Goal: Task Accomplishment & Management: Complete application form

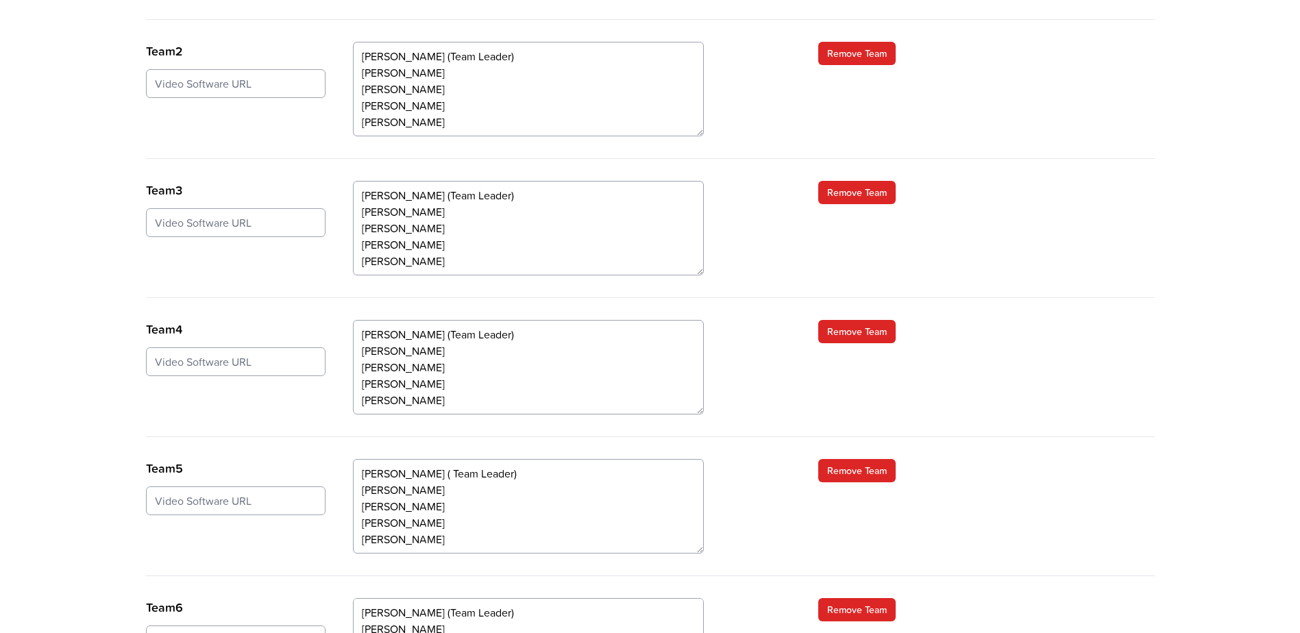
scroll to position [685, 0]
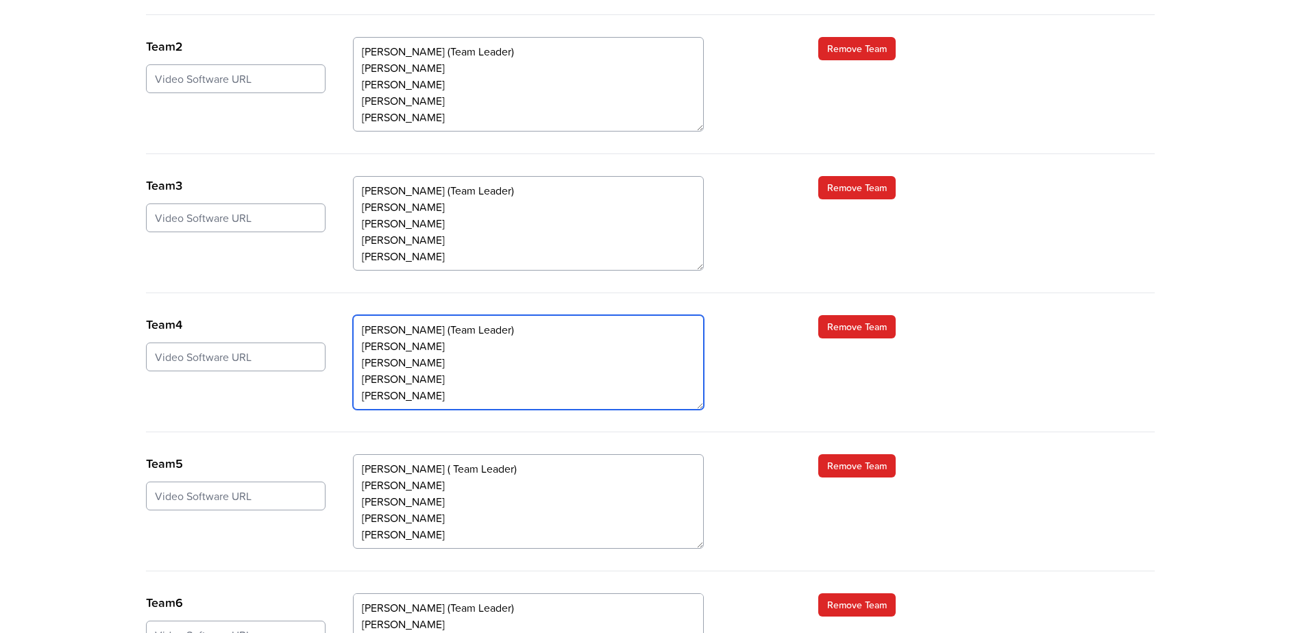
drag, startPoint x: 363, startPoint y: 280, endPoint x: 500, endPoint y: 312, distance: 140.8
click at [434, 315] on textarea "[PERSON_NAME] (Team Leader) [PERSON_NAME] [PERSON_NAME] [PERSON_NAME] [PERSON_N…" at bounding box center [528, 362] width 351 height 95
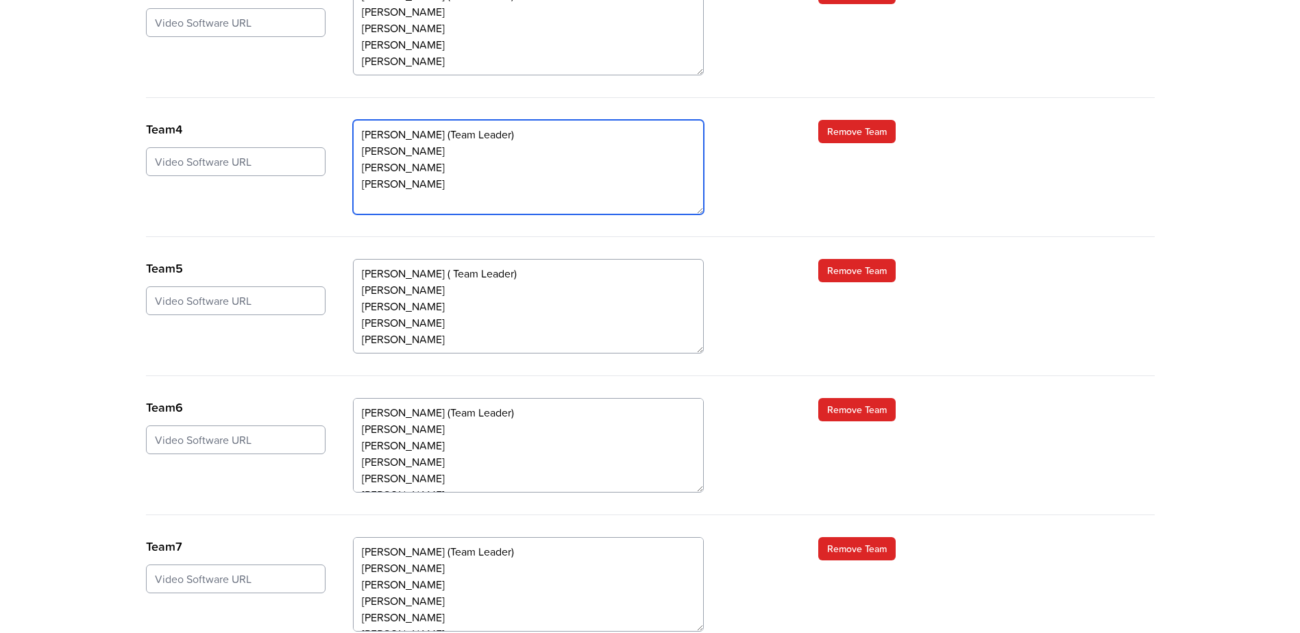
scroll to position [891, 0]
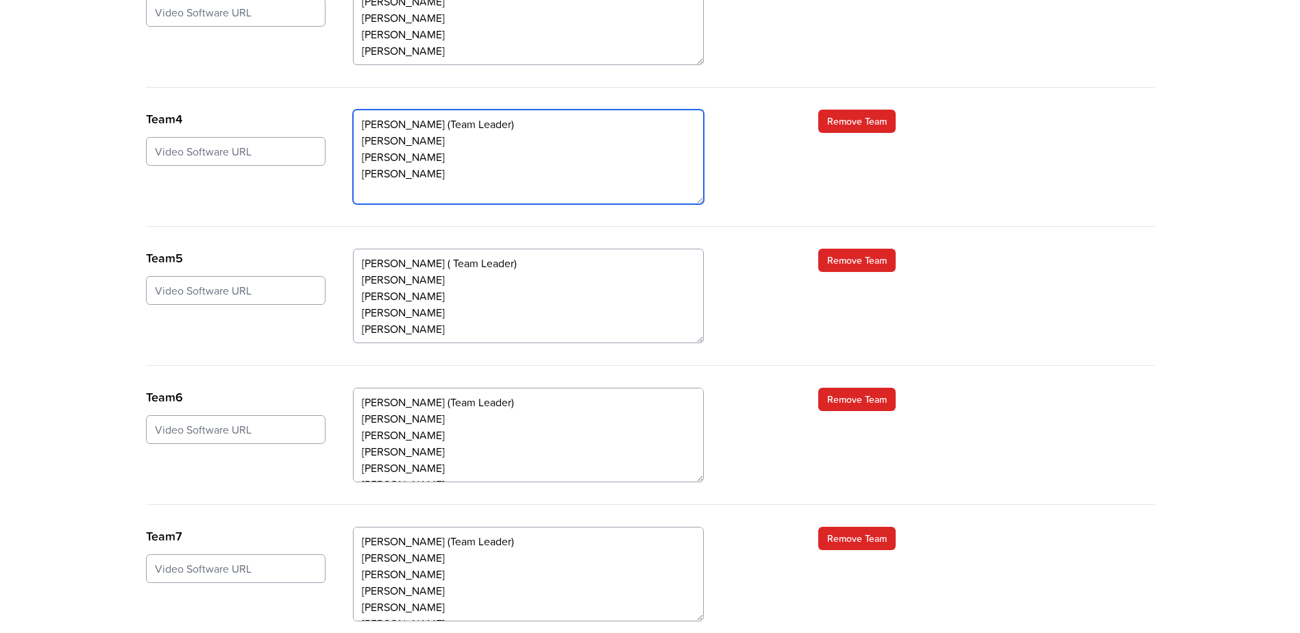
type textarea "[PERSON_NAME] (Team Leader) [PERSON_NAME] [PERSON_NAME] [PERSON_NAME]"
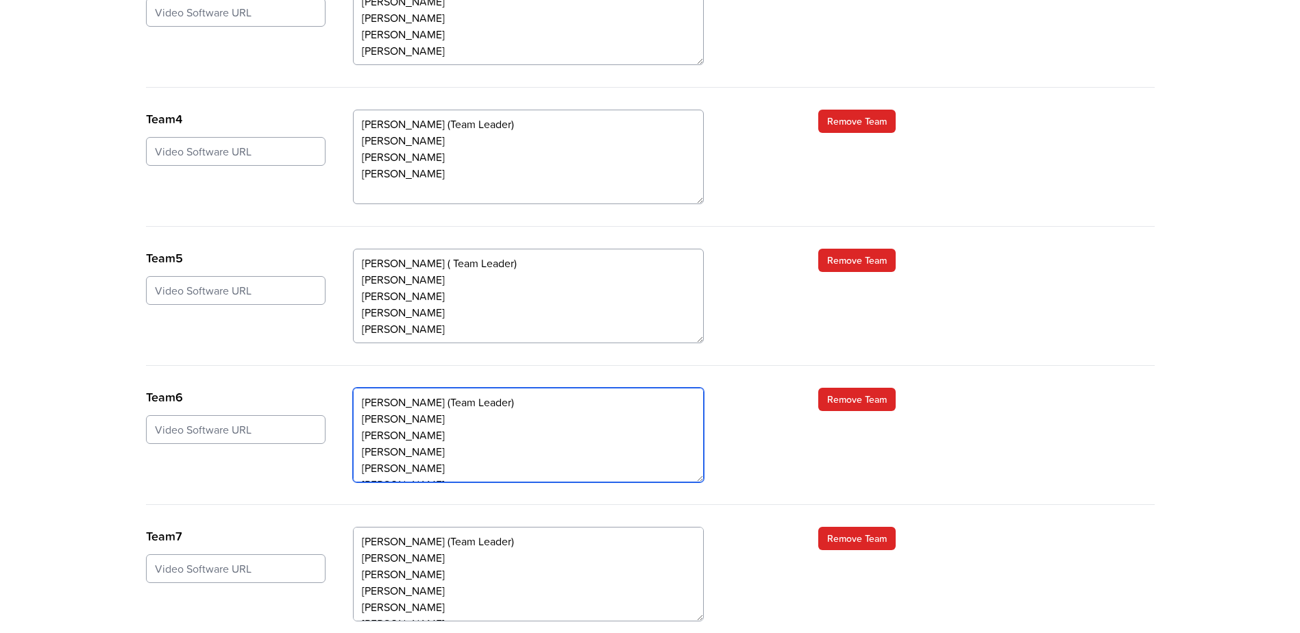
scroll to position [16, 0]
drag, startPoint x: 363, startPoint y: 387, endPoint x: 467, endPoint y: 389, distance: 104.2
click at [467, 389] on textarea "Antia Pye (Team Leader) Simon Perrett Vicki Whatling Keith Craddock Andy Goodma…" at bounding box center [528, 435] width 351 height 95
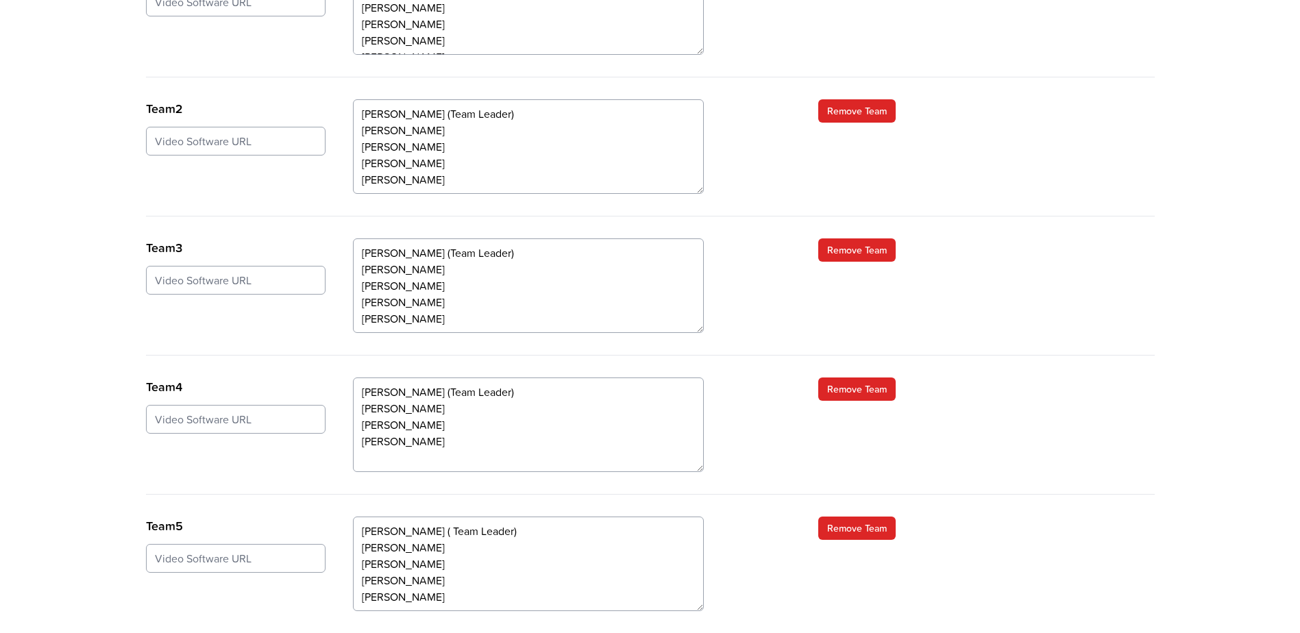
scroll to position [617, 0]
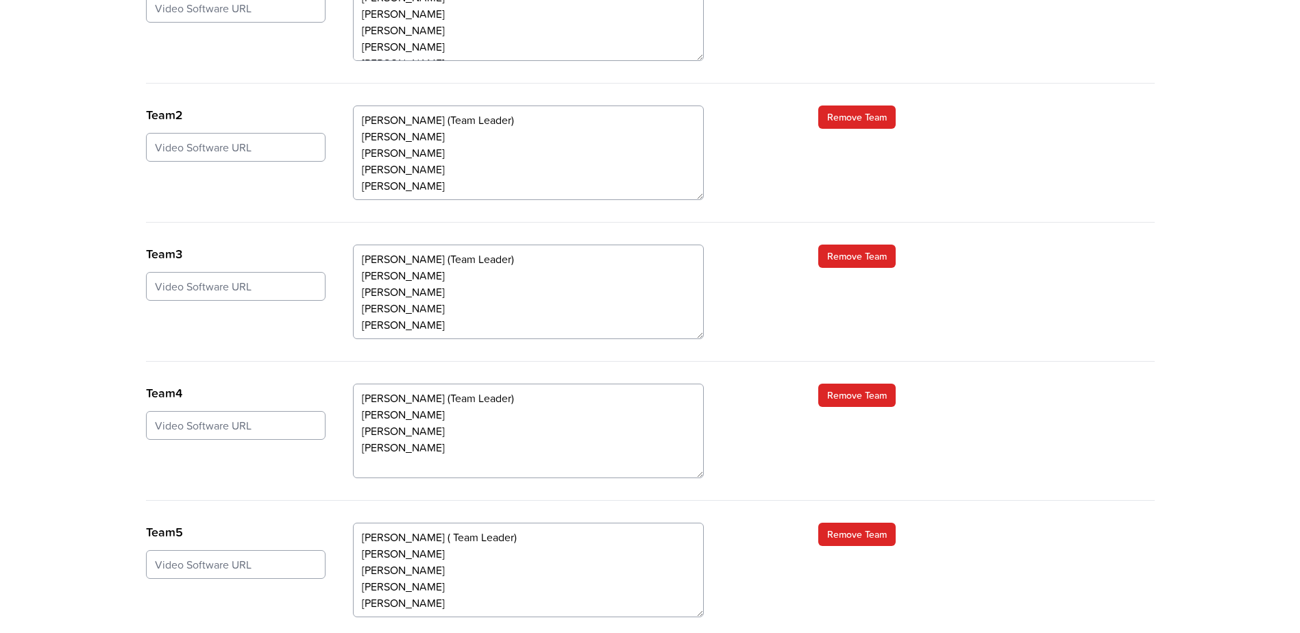
type textarea "[PERSON_NAME] (Team Leader) [PERSON_NAME] [PERSON_NAME] [PERSON_NAME] [PERSON_N…"
click at [378, 397] on textarea "Andre Gottemaker (Team Leader) Danny Turner Jack Priday Suzanne Dobson Nick Bro…" at bounding box center [528, 431] width 351 height 95
click at [445, 384] on textarea "Andre Gottemaker (Team Leader) Danny Turner Jack Priday Suzanne Dobson Nick Bro…" at bounding box center [528, 431] width 351 height 95
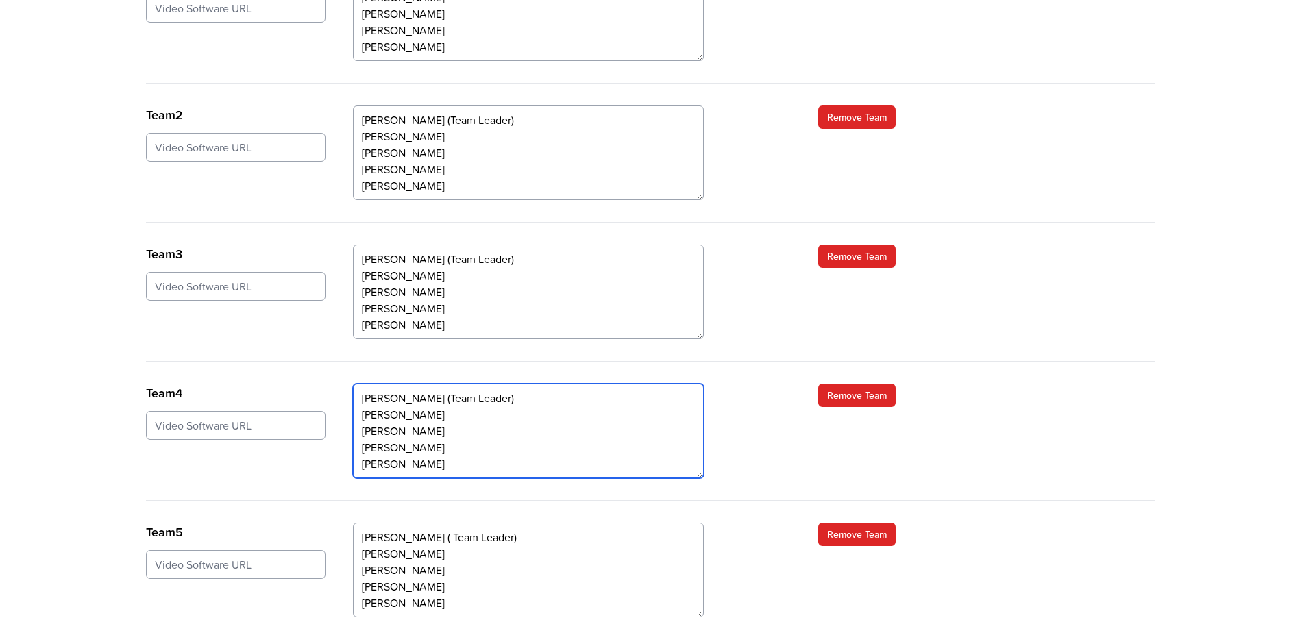
click at [571, 384] on textarea "Andre Gottemaker (Team Leader) Danny Turner Jack Priday Suzanne Dobson Nick Bro…" at bounding box center [528, 431] width 351 height 95
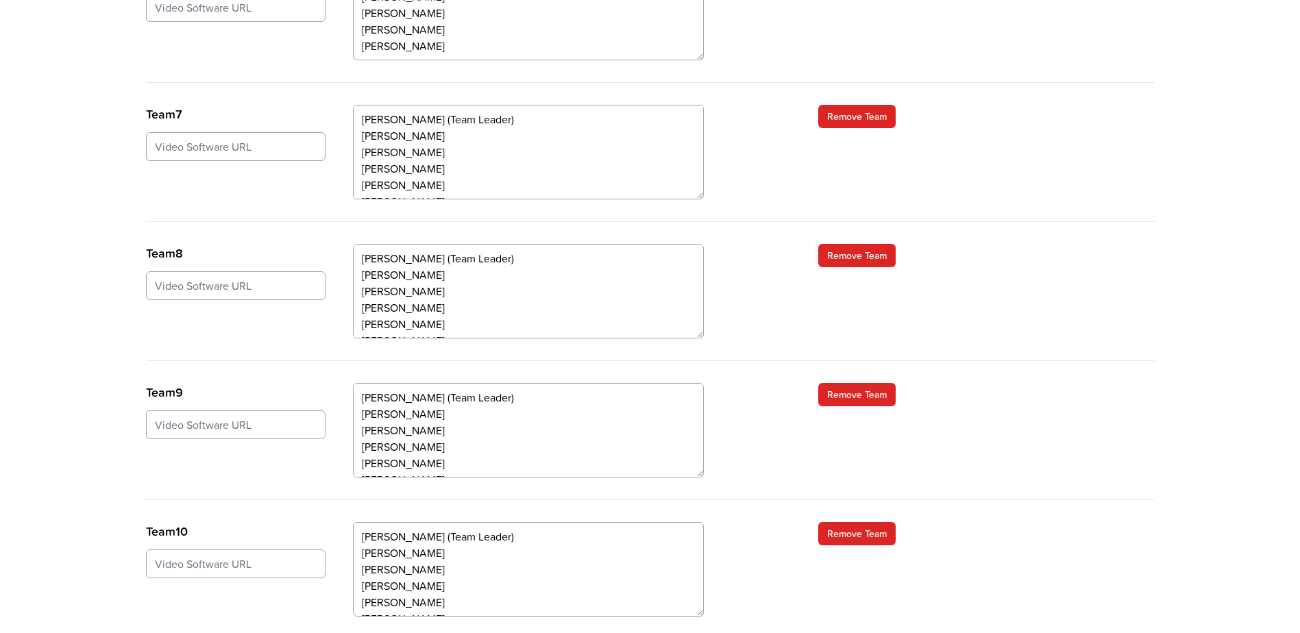
scroll to position [1367, 0]
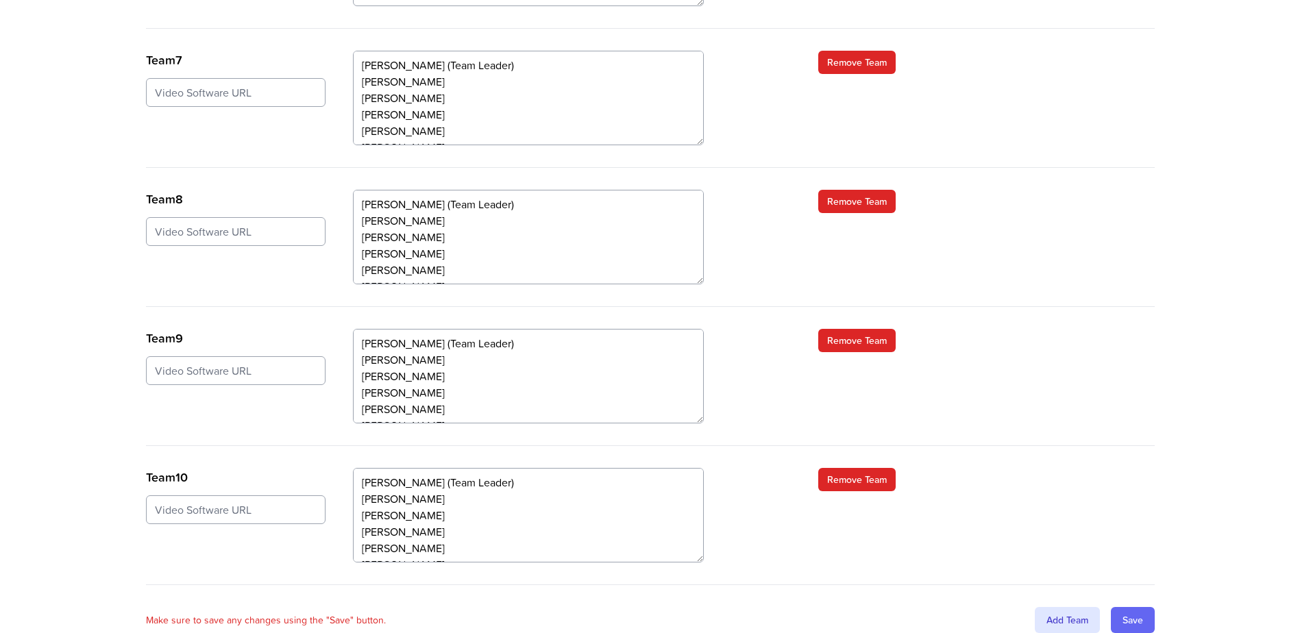
type textarea "[PERSON_NAME] (Team Leader) [PERSON_NAME] [PERSON_NAME] [PERSON_NAME] [PERSON_N…"
click at [1146, 607] on input "Save" at bounding box center [1133, 620] width 44 height 26
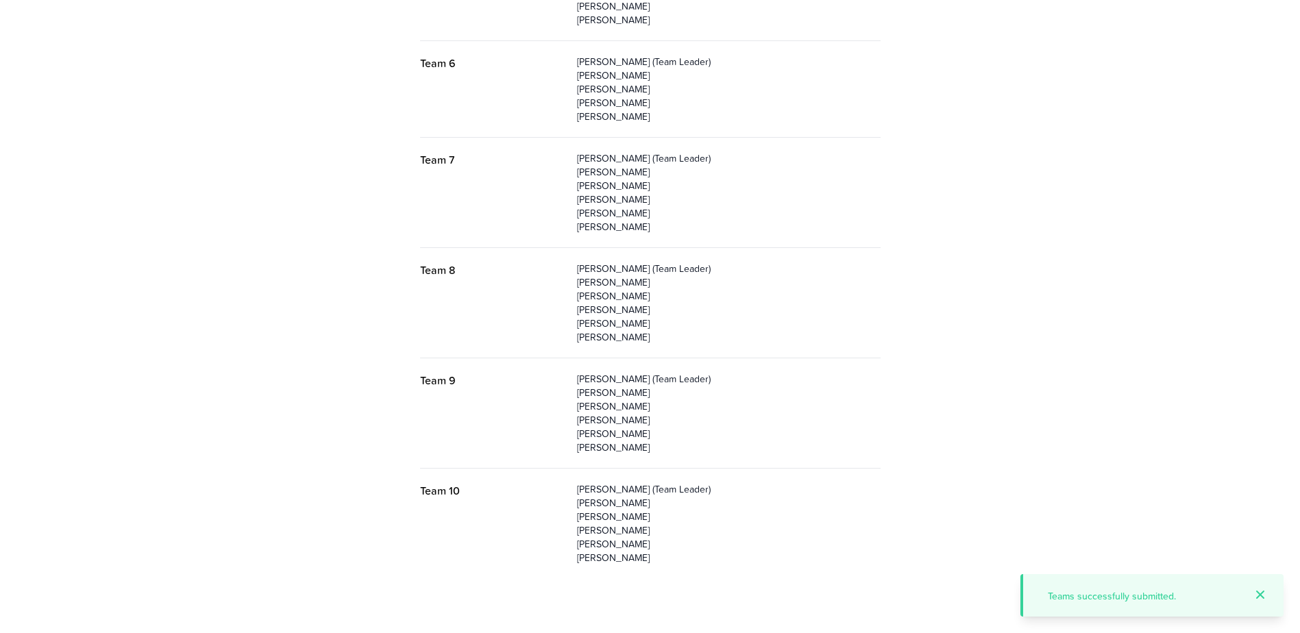
scroll to position [728, 0]
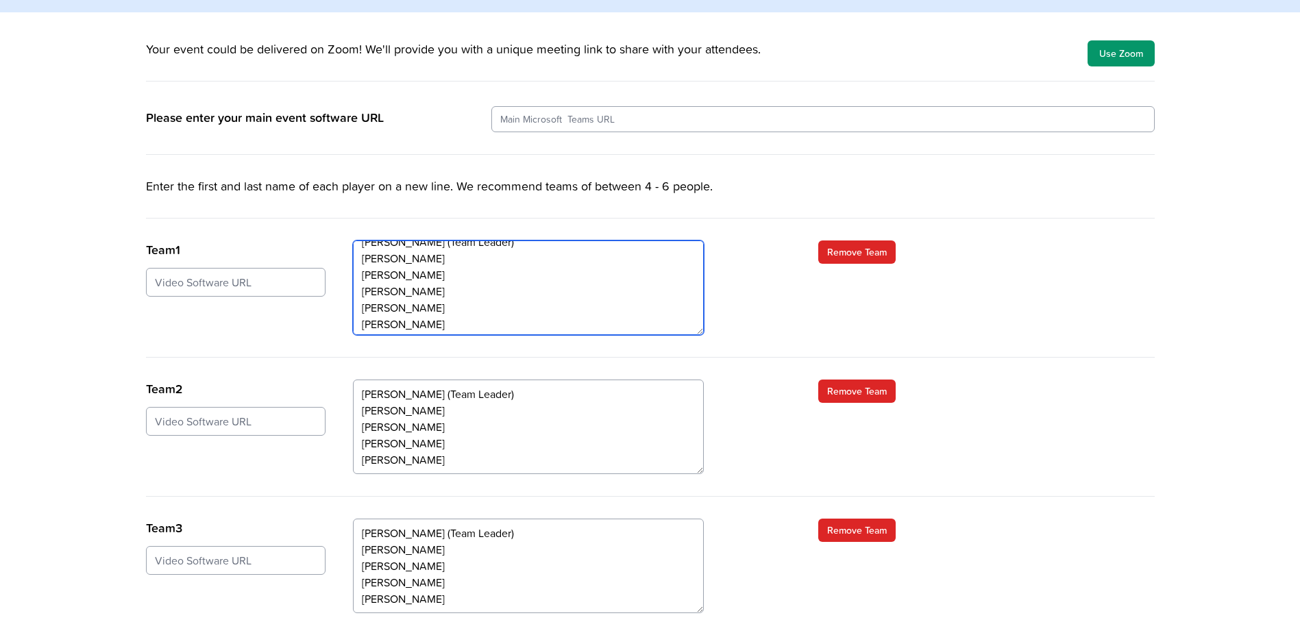
scroll to position [16, 0]
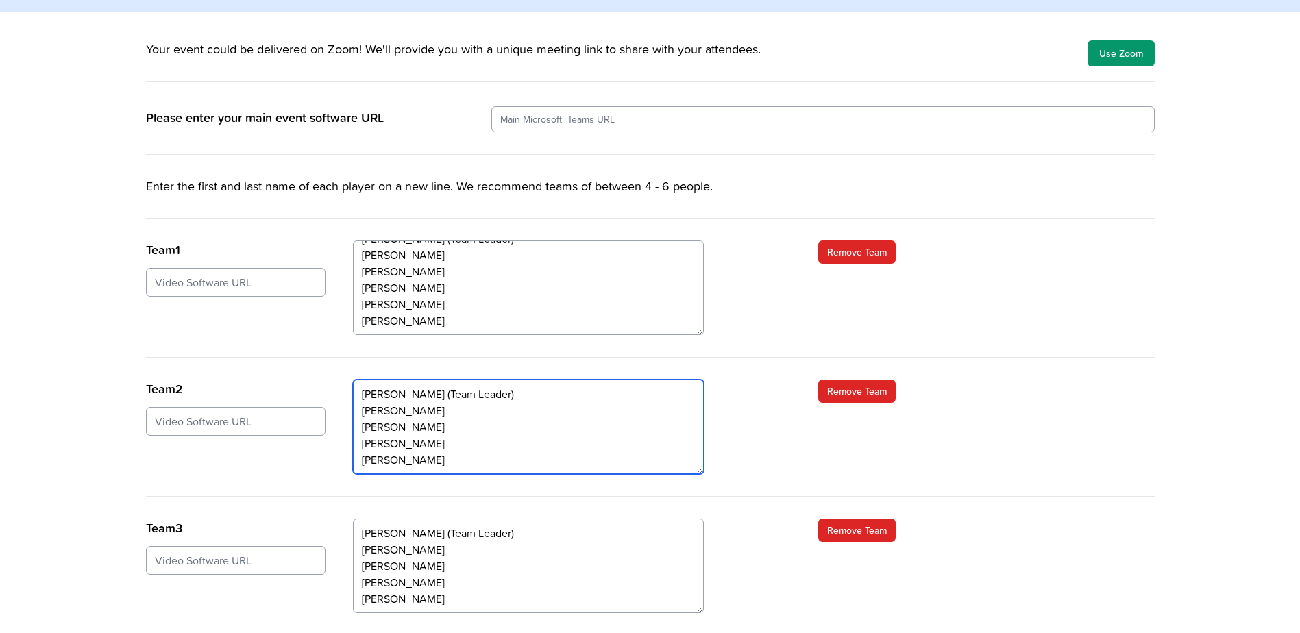
click at [525, 380] on textarea "[PERSON_NAME] (Team Leader) [PERSON_NAME] [PERSON_NAME] [PERSON_NAME] [PERSON_N…" at bounding box center [528, 427] width 351 height 95
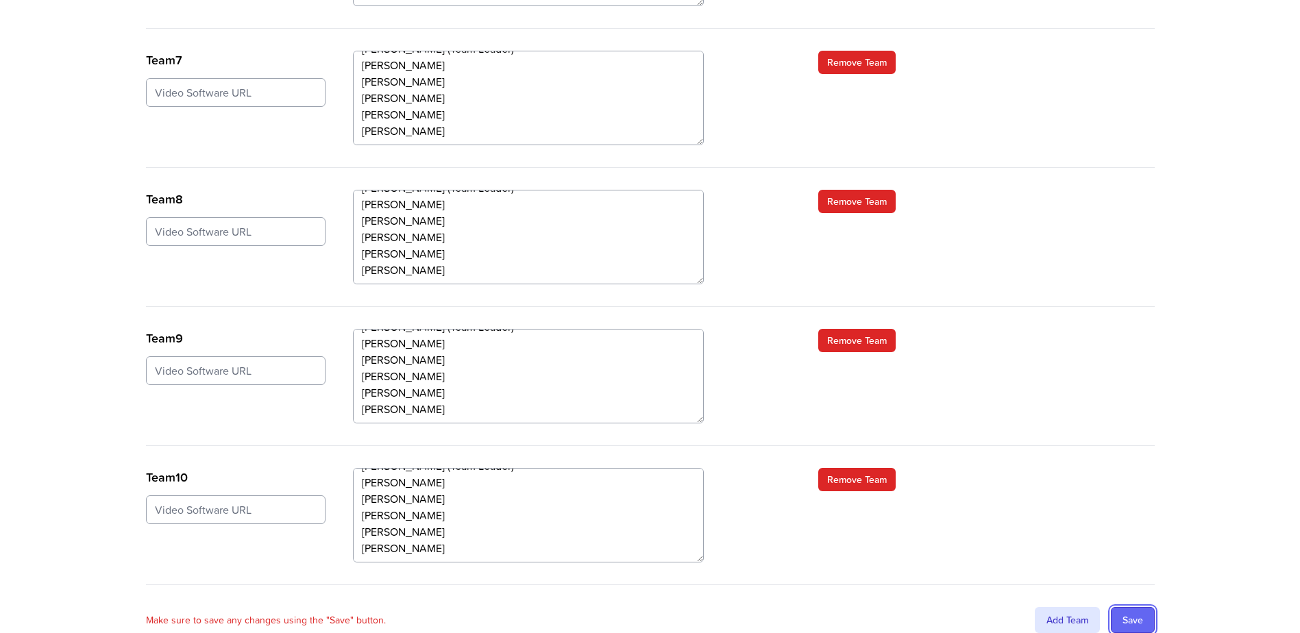
click at [1131, 607] on input "Save" at bounding box center [1133, 620] width 44 height 26
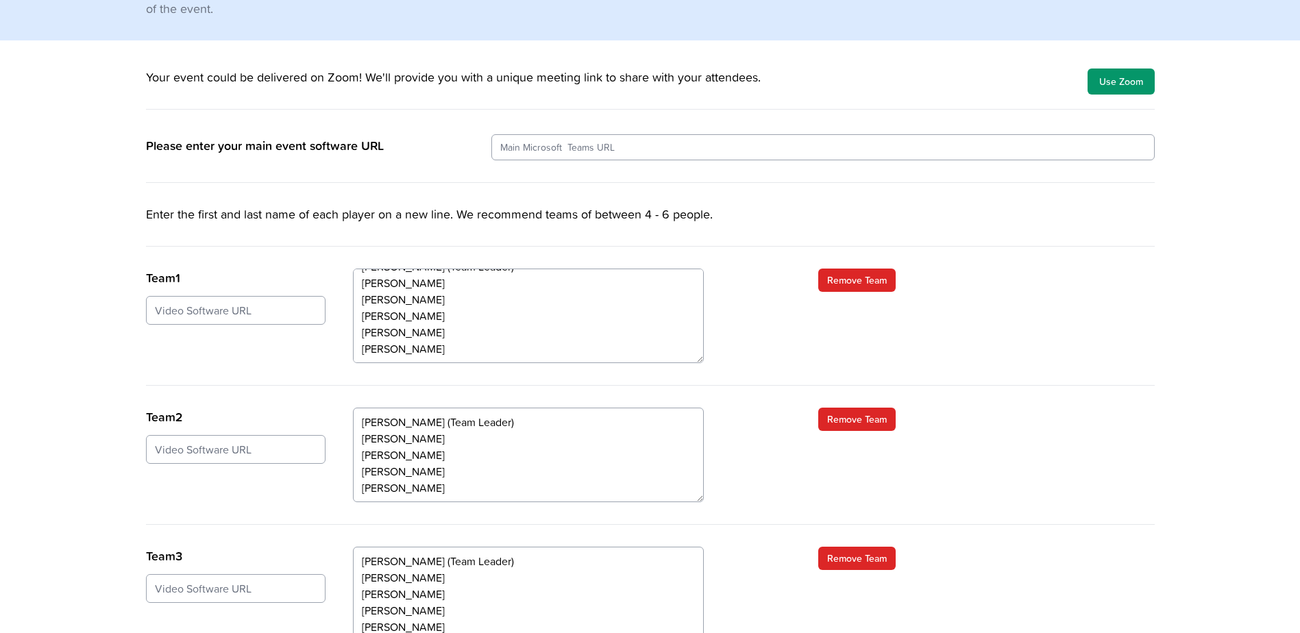
scroll to position [65, 0]
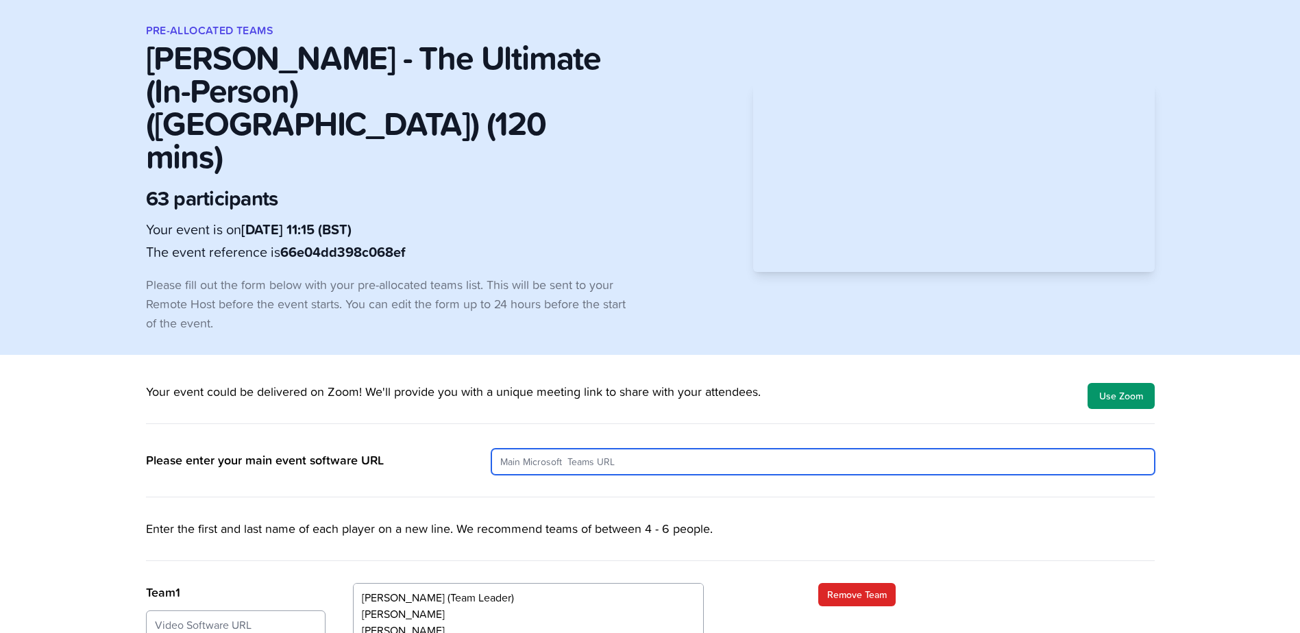
click at [585, 449] on input "url" at bounding box center [822, 462] width 663 height 26
click at [515, 449] on input "url" at bounding box center [822, 462] width 663 height 26
drag, startPoint x: 641, startPoint y: 392, endPoint x: 445, endPoint y: 397, distance: 196.0
click at [445, 446] on div "Please enter your main event software URL" at bounding box center [650, 471] width 1009 height 51
paste input "https://www.microsoft.com/en-gb/microsoft-teams/join-a-meeting?msockid=31d31a13…"
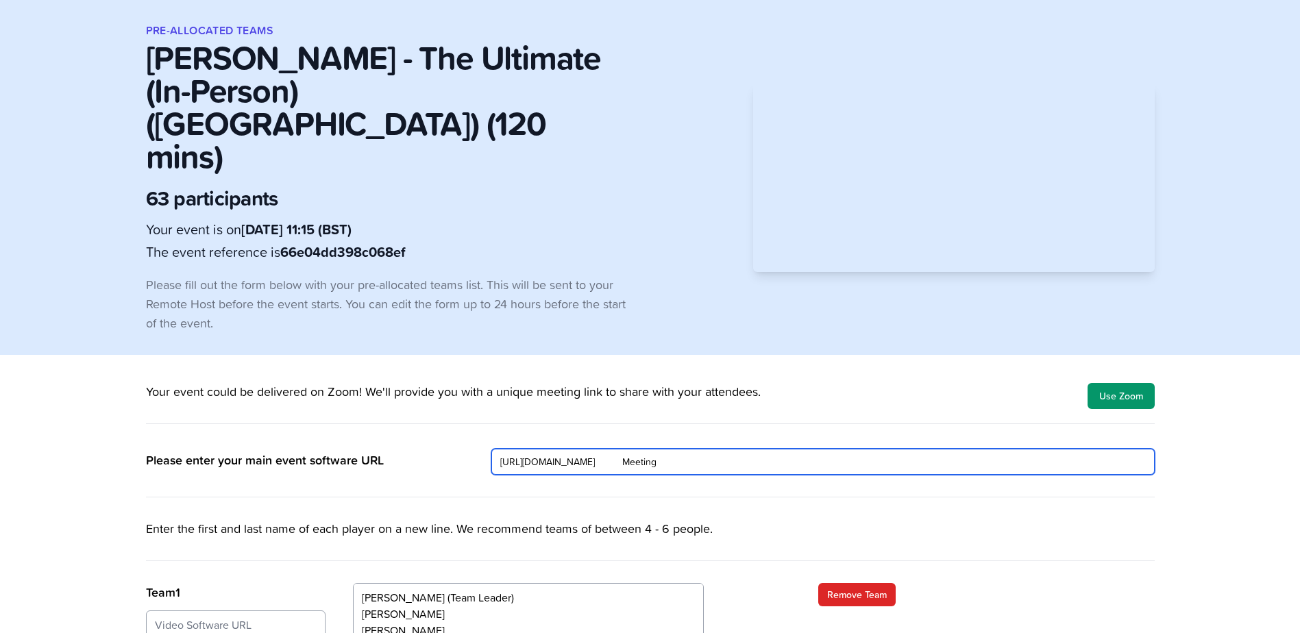
drag, startPoint x: 996, startPoint y: 392, endPoint x: 1045, endPoint y: 393, distance: 48.7
click at [1045, 449] on input "https://www.microsoft.com/en-gb/microsoft-teams/join-a-meeting?msockid=31d31a13…" at bounding box center [822, 462] width 663 height 26
click at [1015, 449] on input "https://www.microsoft.com/en-gb/microsoft-teams/join-a-meeting?msockid=31d31a13…" at bounding box center [822, 462] width 663 height 26
paste input "Meeting ID: 362 931 300 685 3"
click at [1140, 449] on input "https://www.microsoft.com/en-gb/microsoft-teams/join-a-meeting?msockid=31d31a13…" at bounding box center [822, 462] width 663 height 26
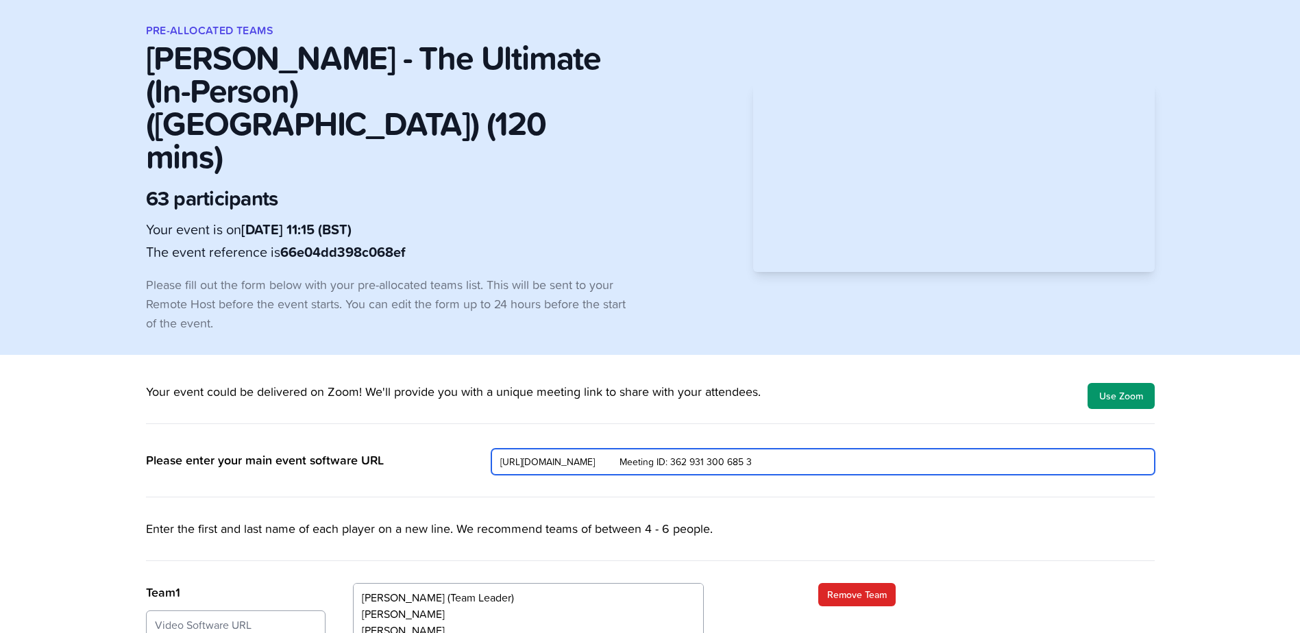
paste input "Passcode: uT2CX3EN"
type input "https://www.microsoft.com/en-gb/microsoft-teams/join-a-meeting?msockid=31d31a13…"
click at [501, 449] on input "url" at bounding box center [822, 462] width 663 height 26
paste input "[URL][DOMAIN_NAME]"
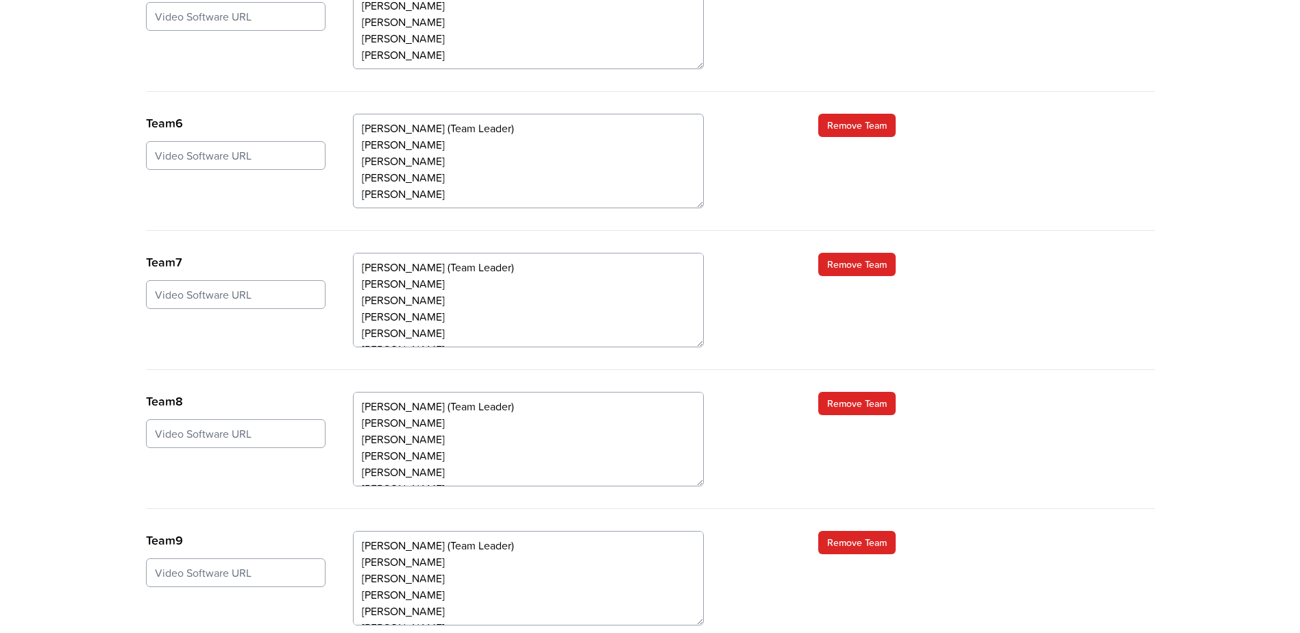
scroll to position [1367, 0]
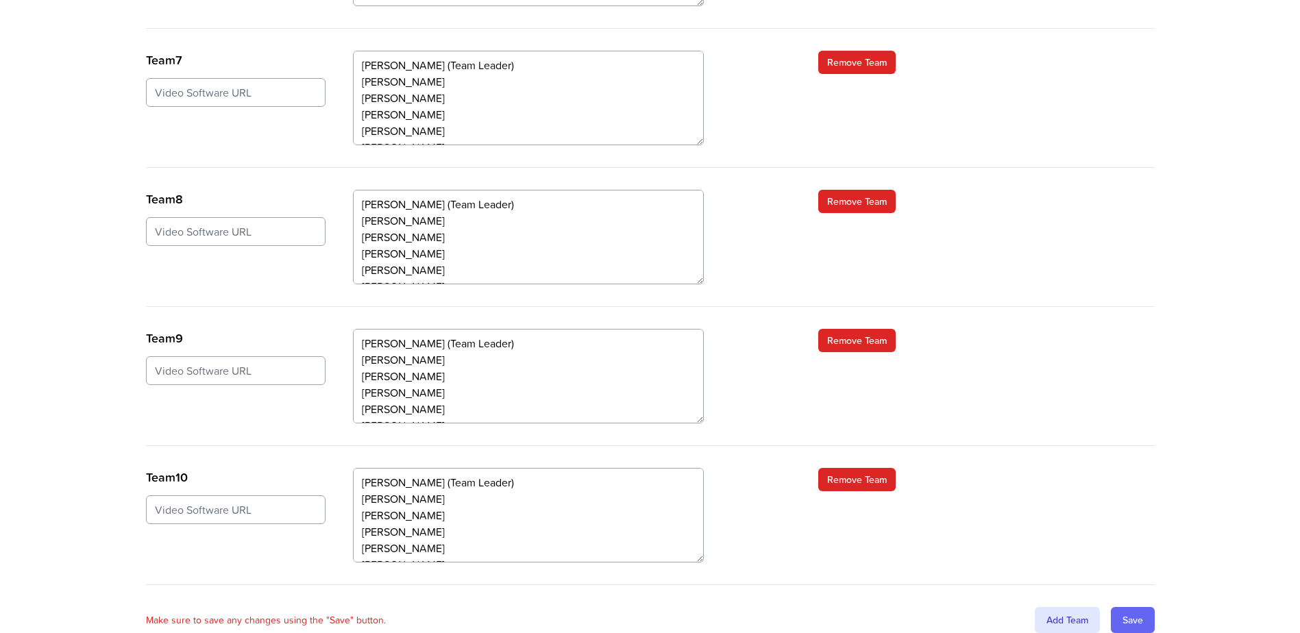
type input "[URL][DOMAIN_NAME]"
click at [1133, 607] on input "Save" at bounding box center [1133, 620] width 44 height 26
